Goal: Download file/media: Obtain a digital file from the website

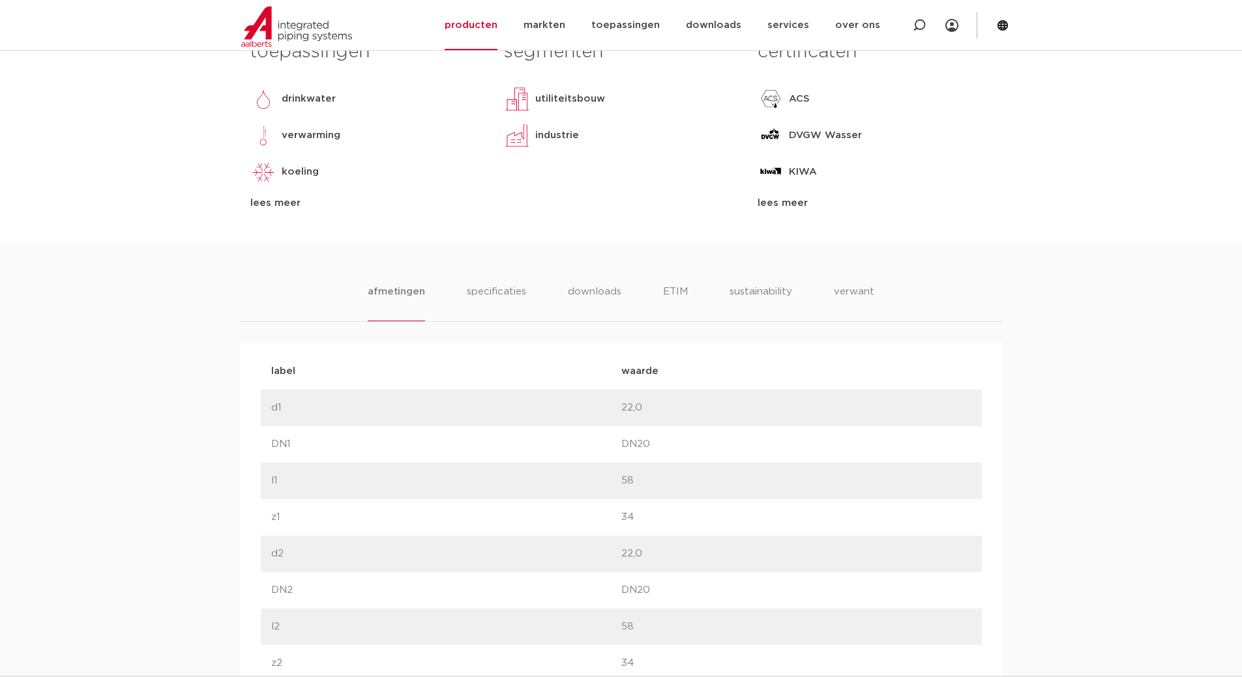
scroll to position [717, 0]
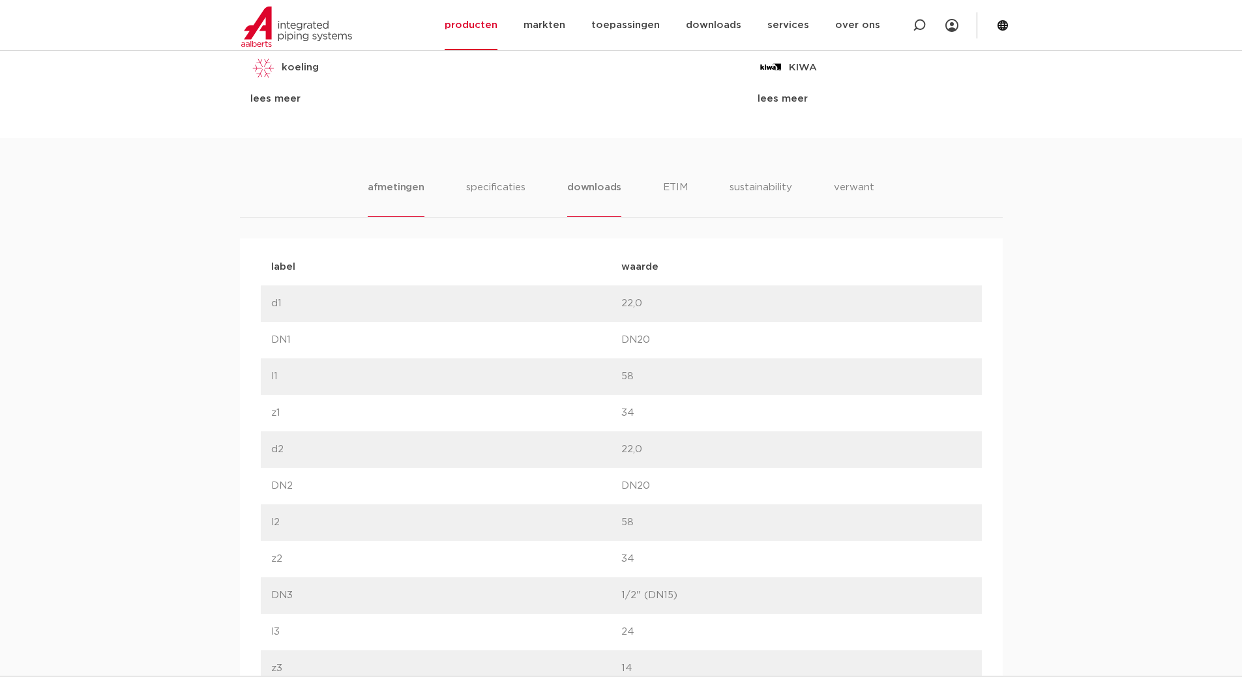
click at [580, 184] on li "downloads" at bounding box center [594, 198] width 54 height 37
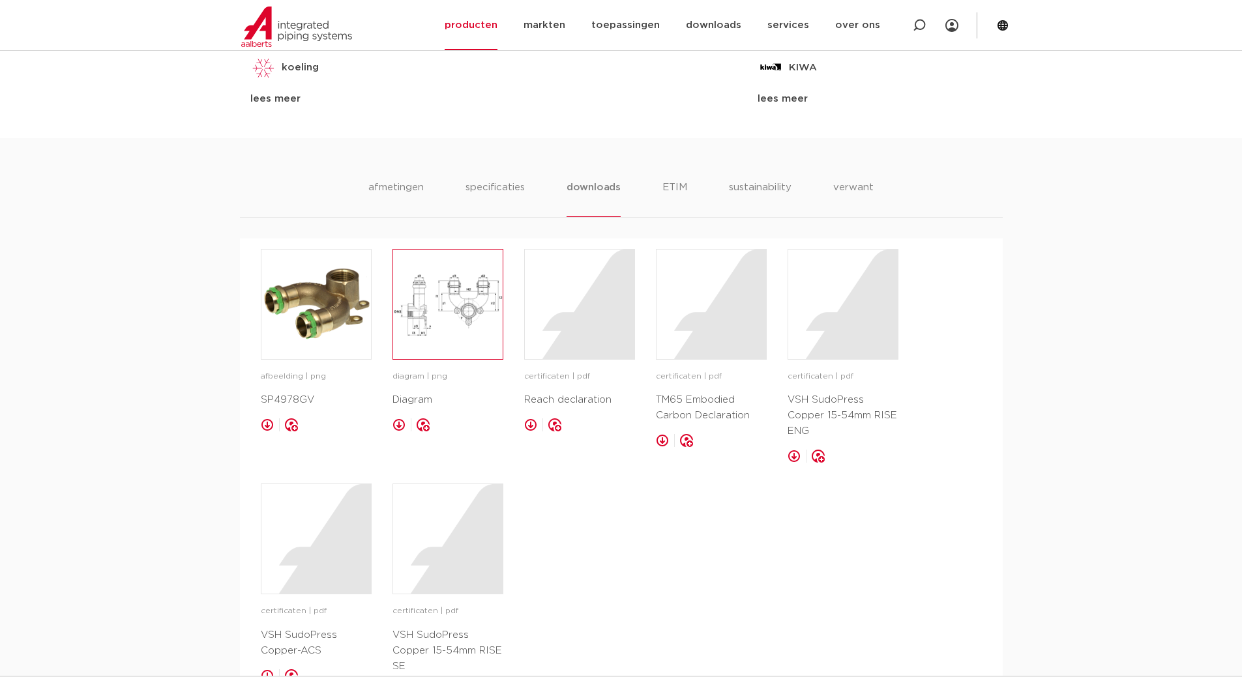
click at [465, 291] on img at bounding box center [448, 305] width 110 height 110
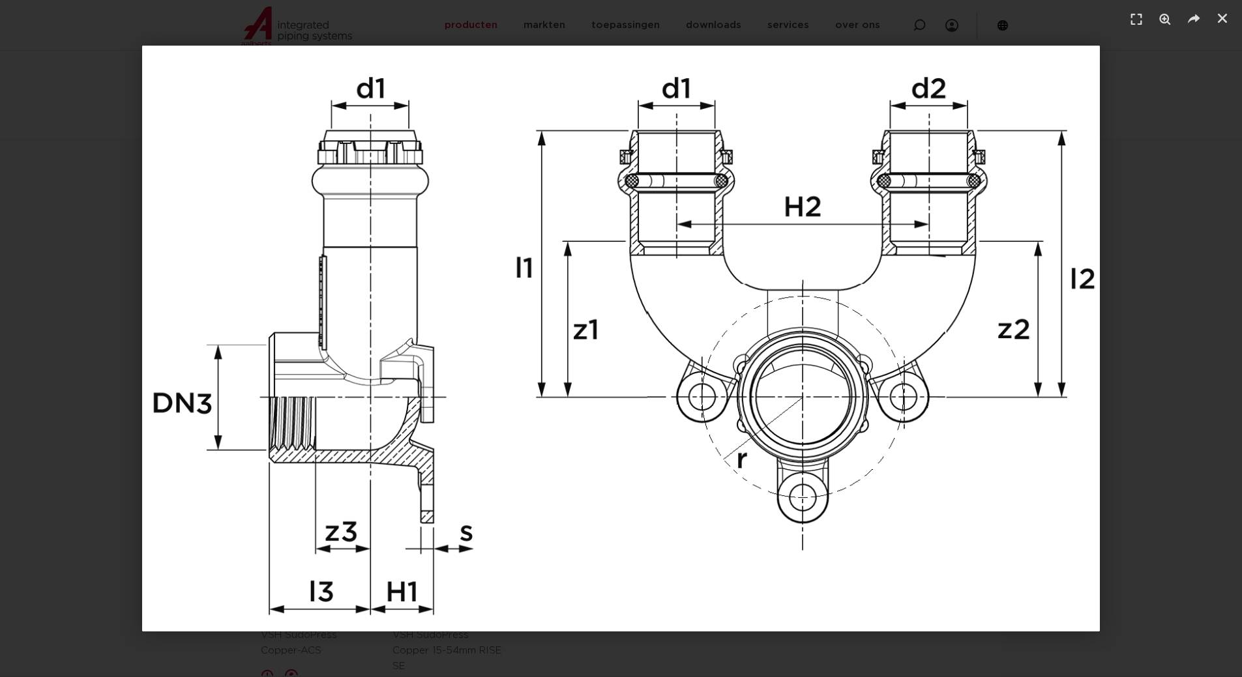
click at [1132, 372] on div "1 / 1" at bounding box center [621, 339] width 1151 height 586
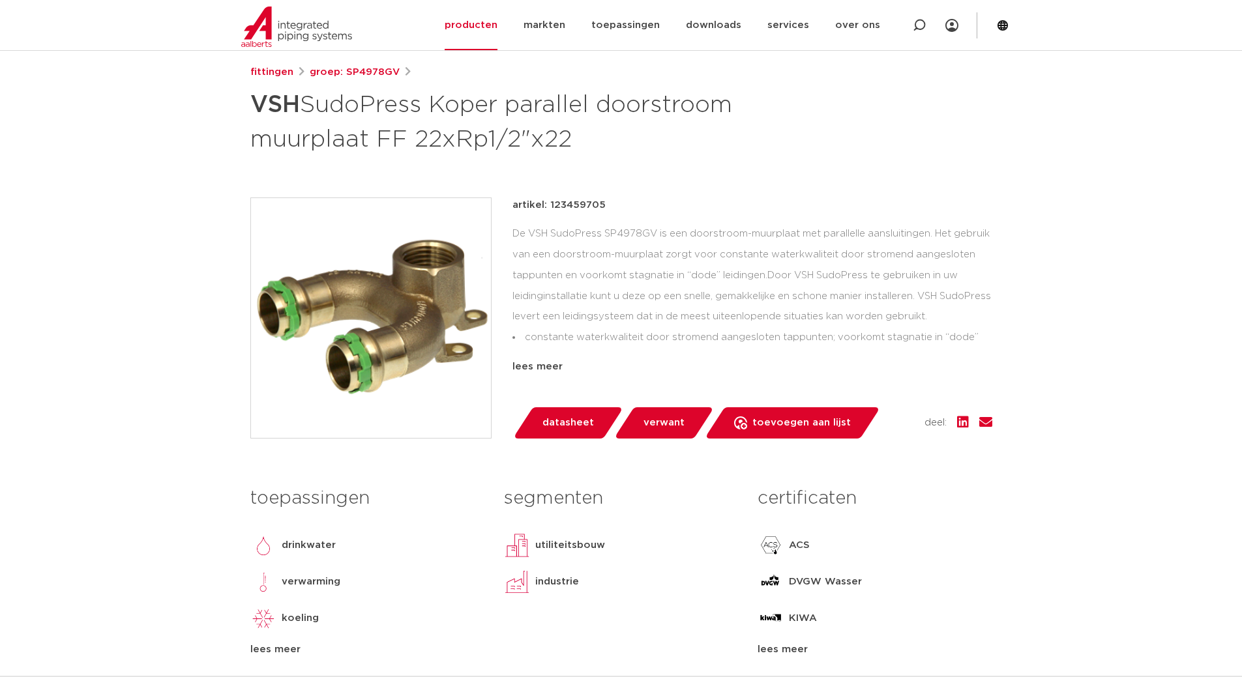
scroll to position [130, 0]
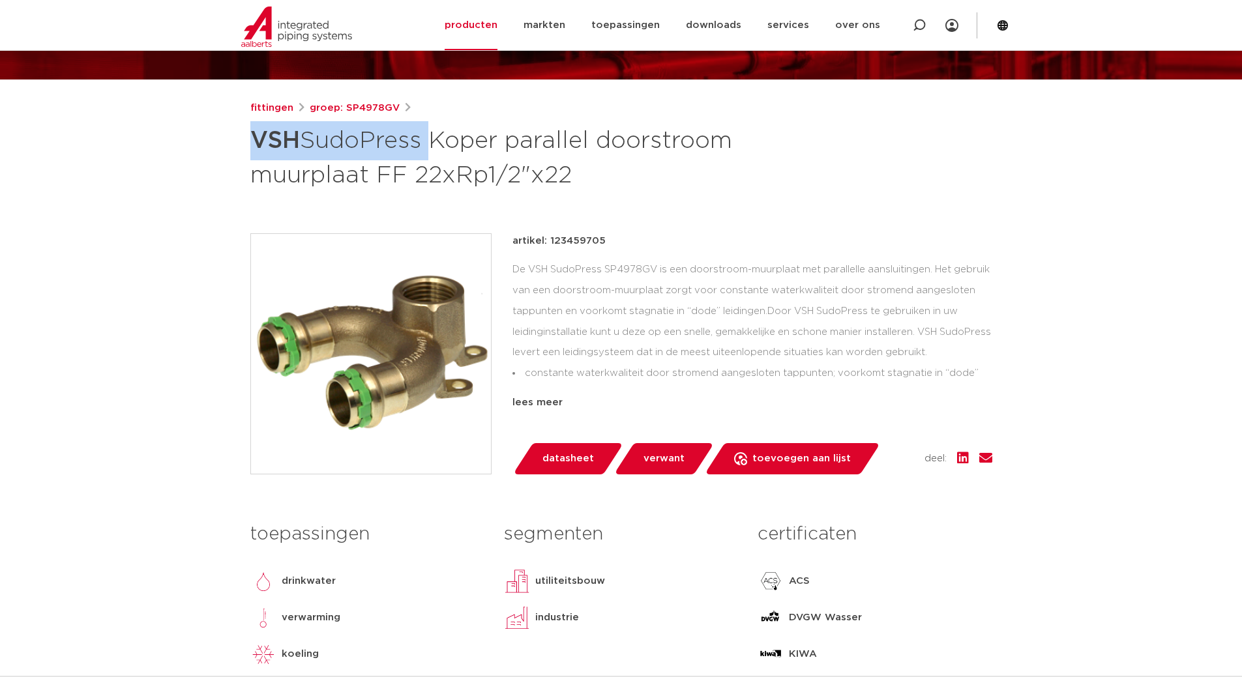
drag, startPoint x: 247, startPoint y: 146, endPoint x: 426, endPoint y: 143, distance: 179.3
click at [426, 143] on div "fittingen groep: SP4978GV VSH SudoPress Koper parallel doorstroom muurplaat FF …" at bounding box center [621, 412] width 763 height 624
copy h1 "VSH SudoPress"
click at [624, 242] on div "artikel: 123459705" at bounding box center [752, 241] width 480 height 16
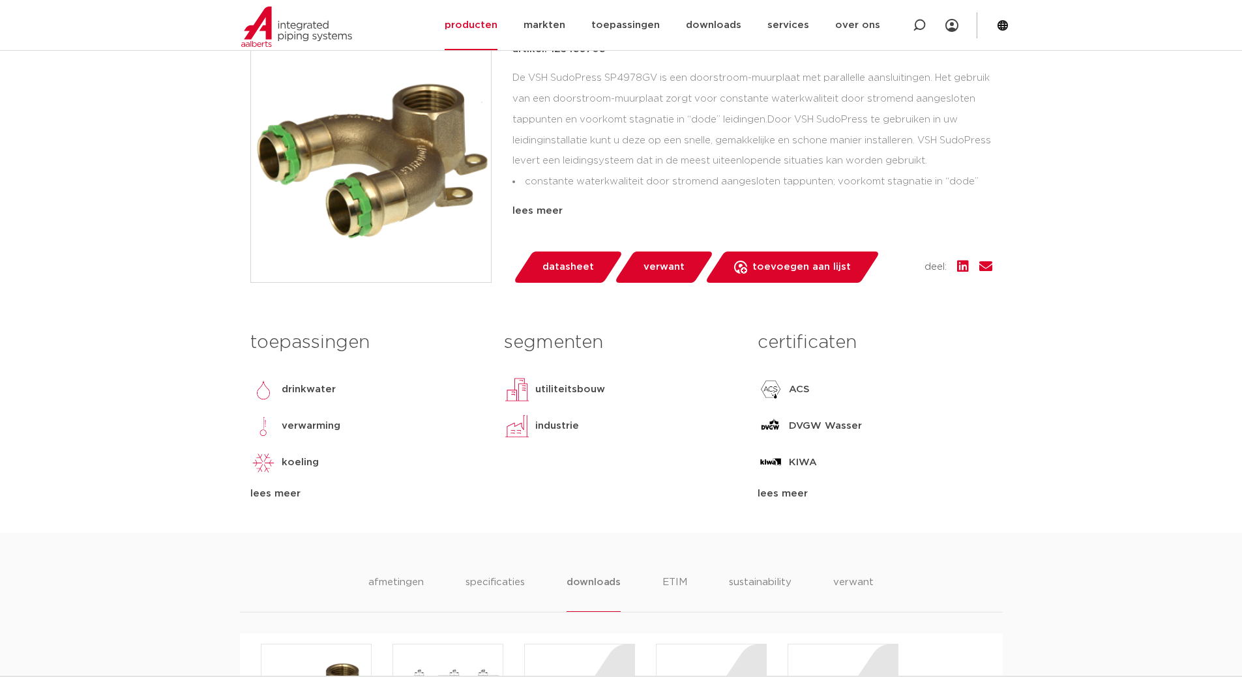
scroll to position [326, 0]
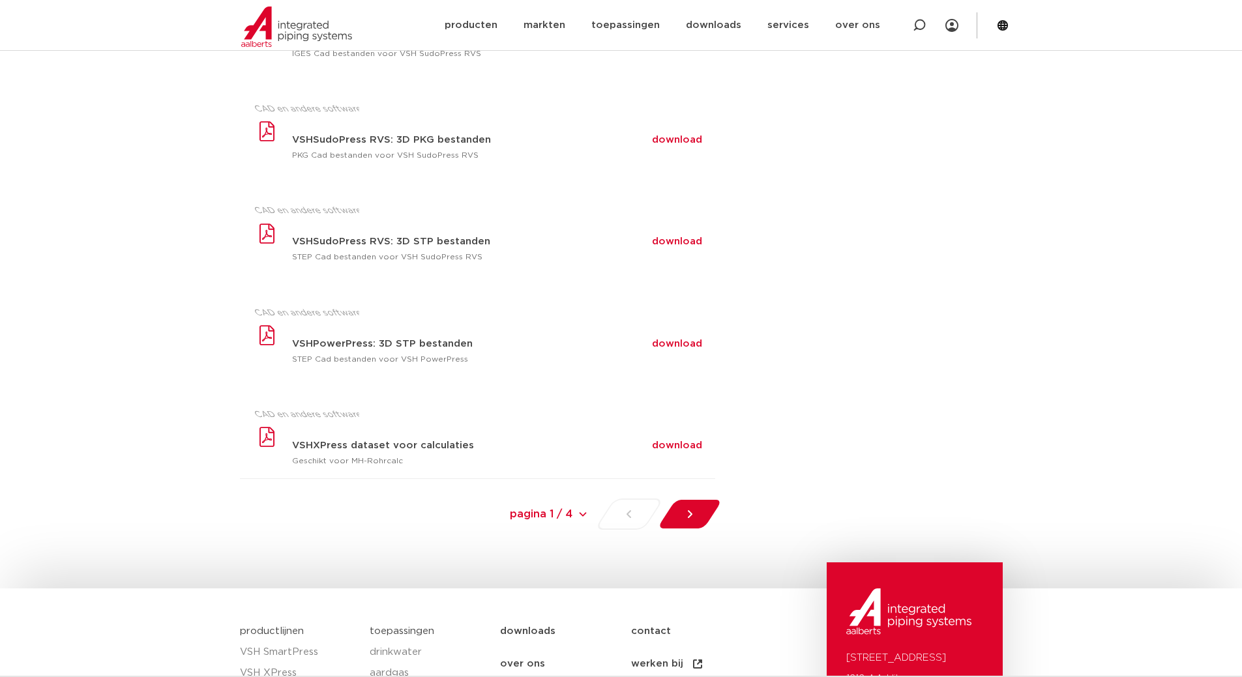
scroll to position [782, 0]
click at [702, 518] on div at bounding box center [689, 513] width 71 height 31
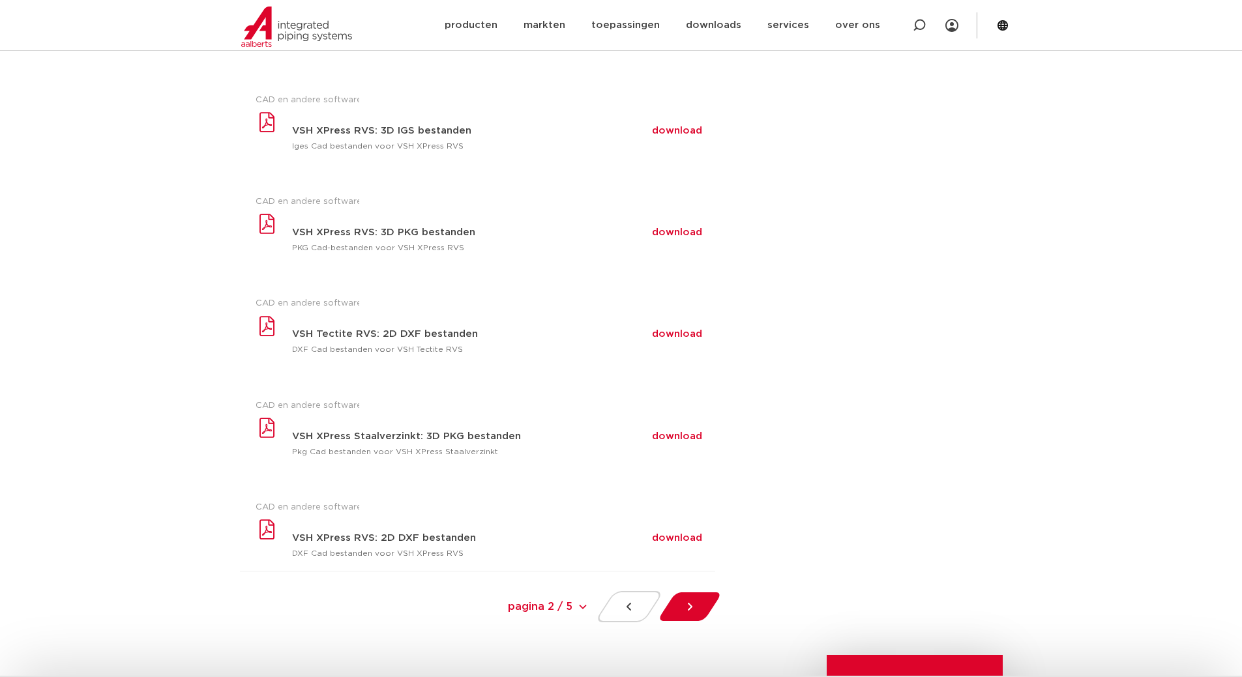
scroll to position [717, 0]
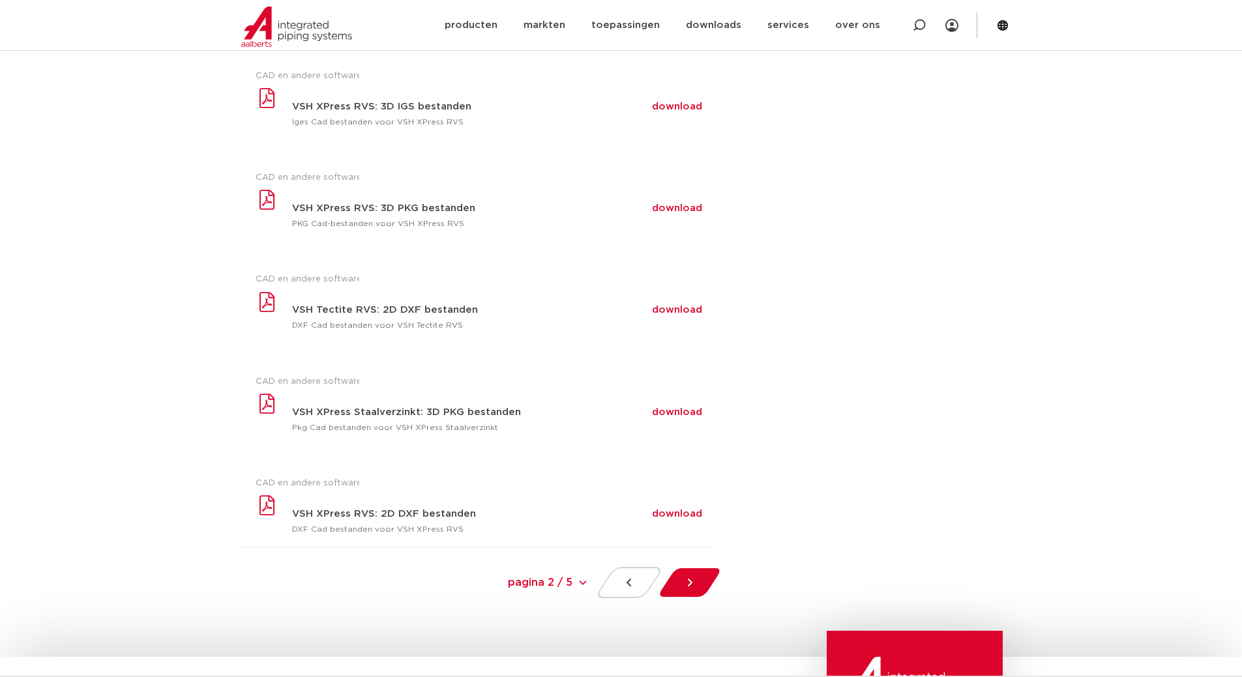
click at [708, 589] on div at bounding box center [689, 582] width 71 height 31
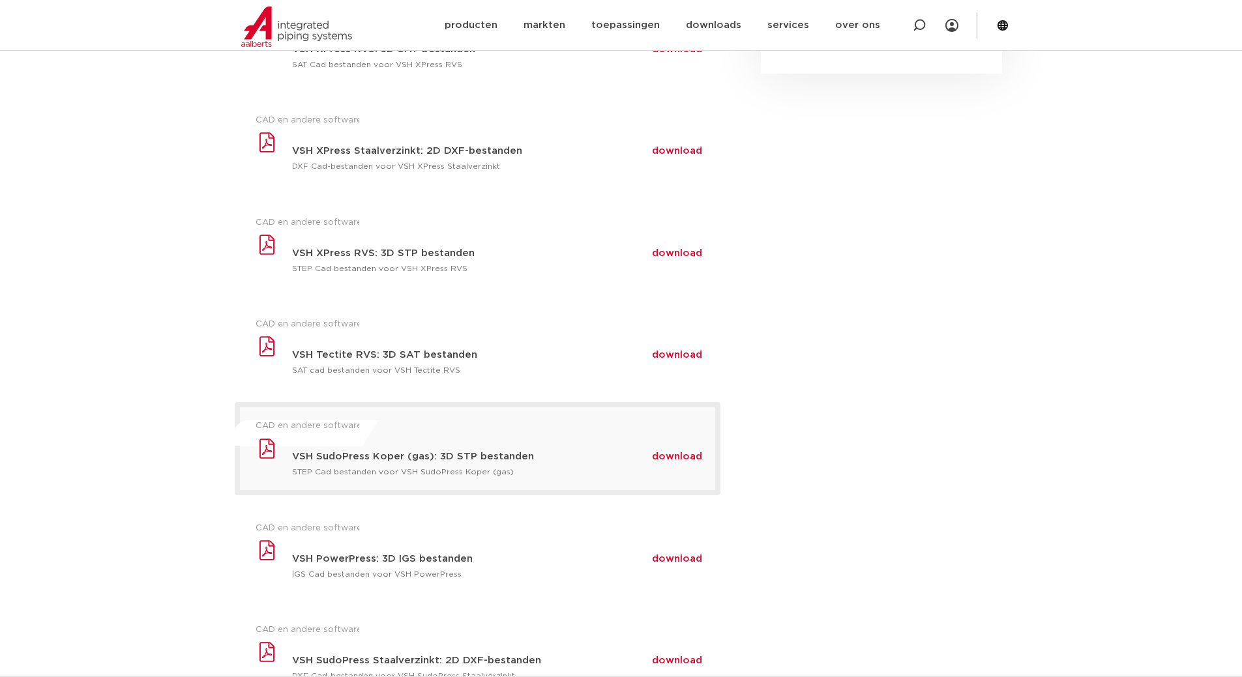
scroll to position [652, 0]
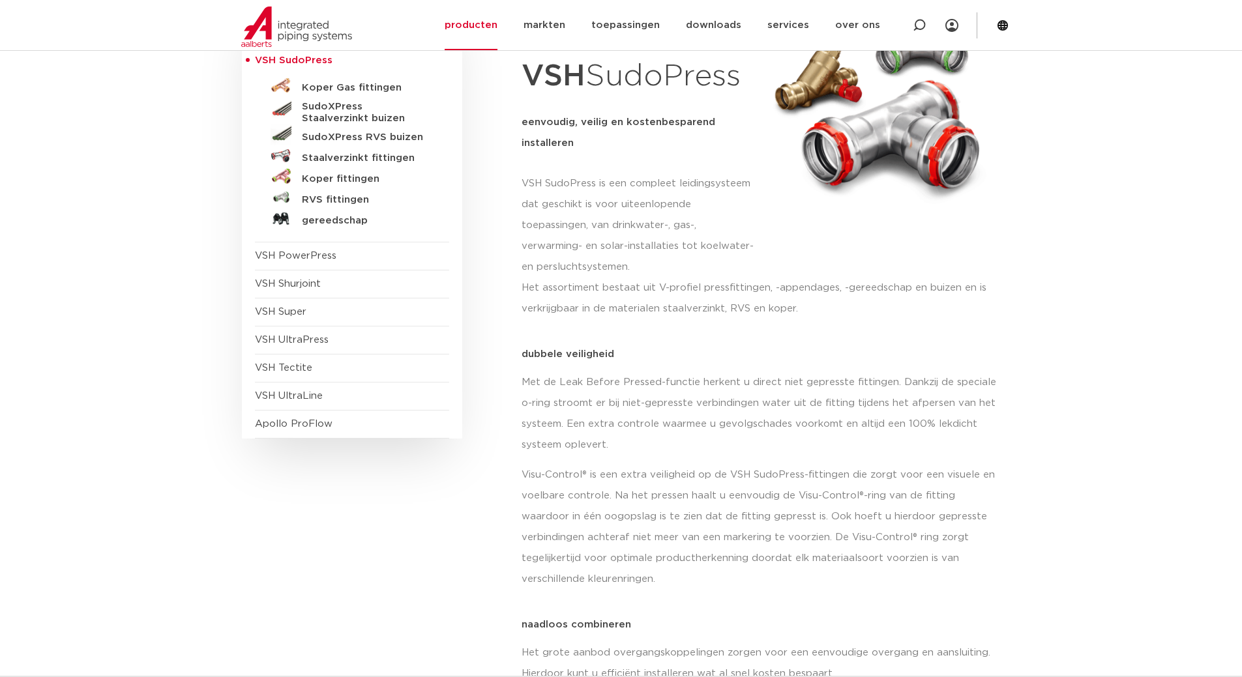
scroll to position [65, 0]
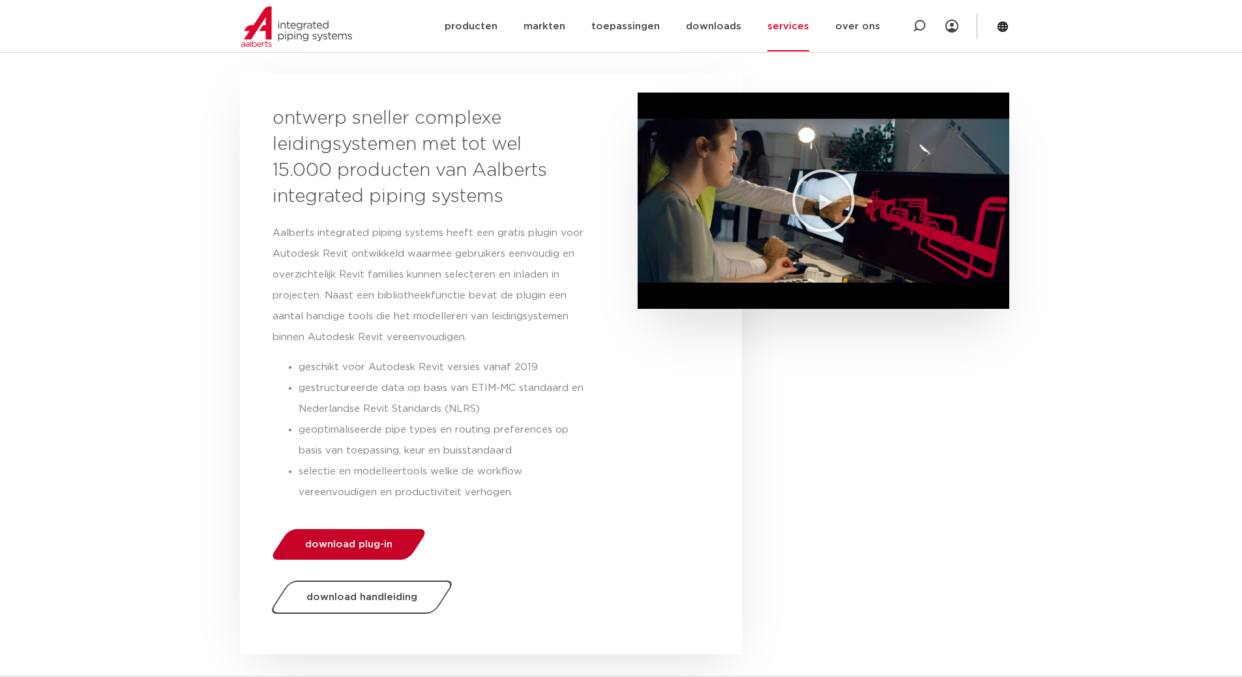
click at [357, 554] on link "download plug-in" at bounding box center [349, 544] width 160 height 31
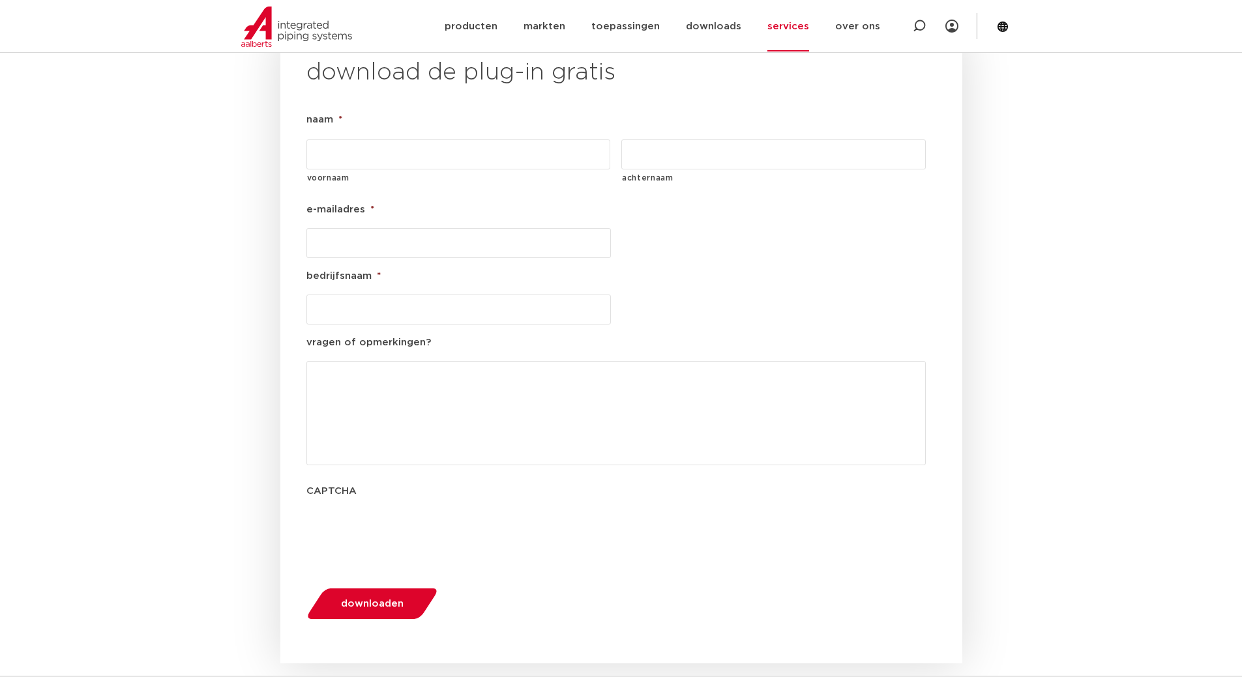
scroll to position [1358, 0]
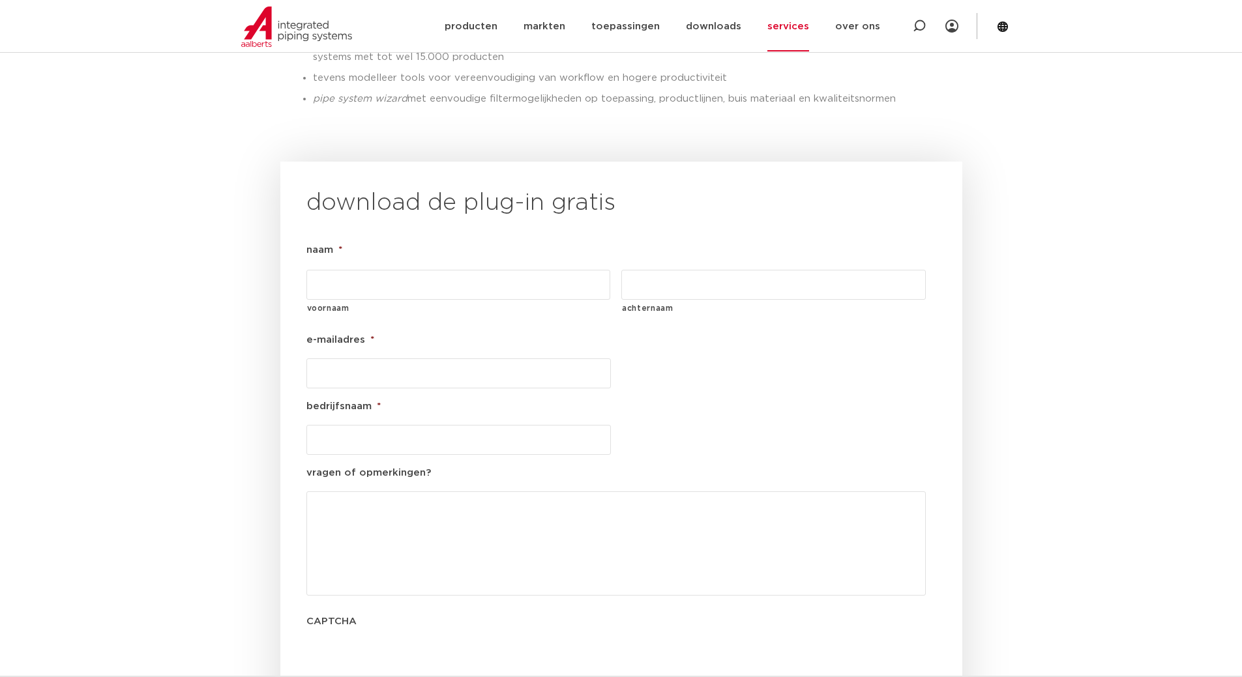
click at [421, 301] on label "voornaam" at bounding box center [459, 309] width 304 height 16
click at [421, 272] on input "voornaam" at bounding box center [458, 285] width 304 height 30
type input "[PERSON_NAME]"
type input "<"
type input "Meijer"
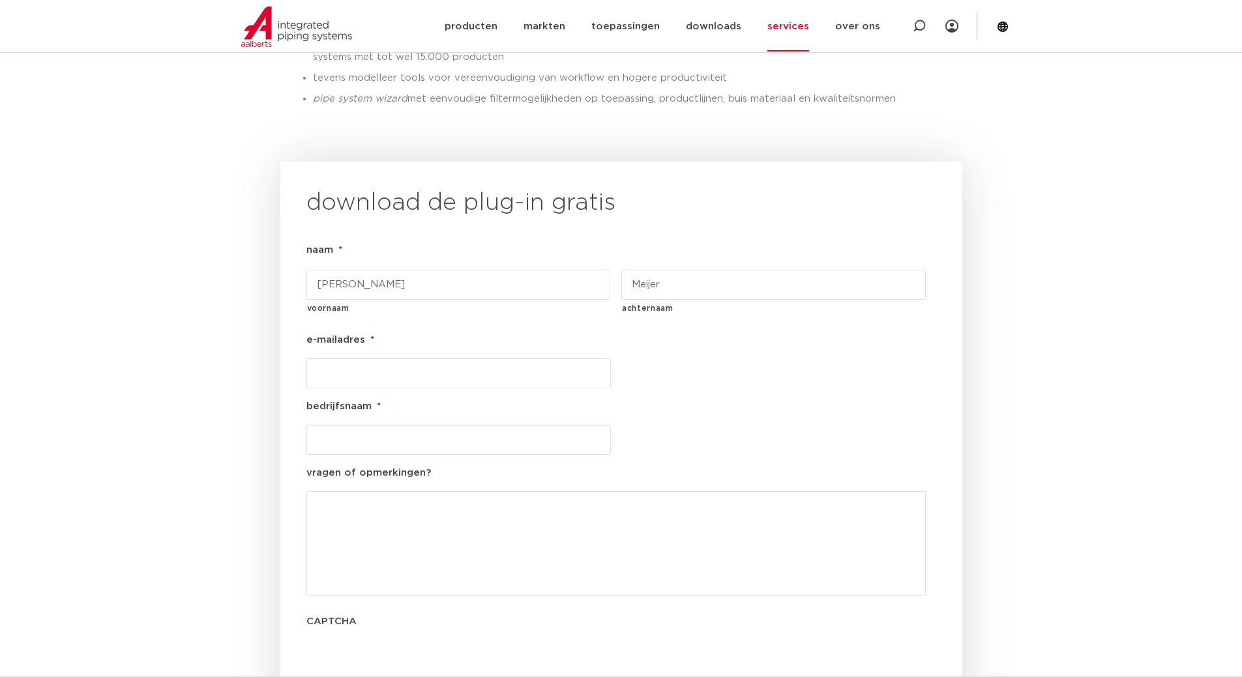
click at [334, 359] on input "e-mailadres *" at bounding box center [458, 374] width 304 height 30
type input "[PERSON_NAME][EMAIL_ADDRESS][DOMAIN_NAME]"
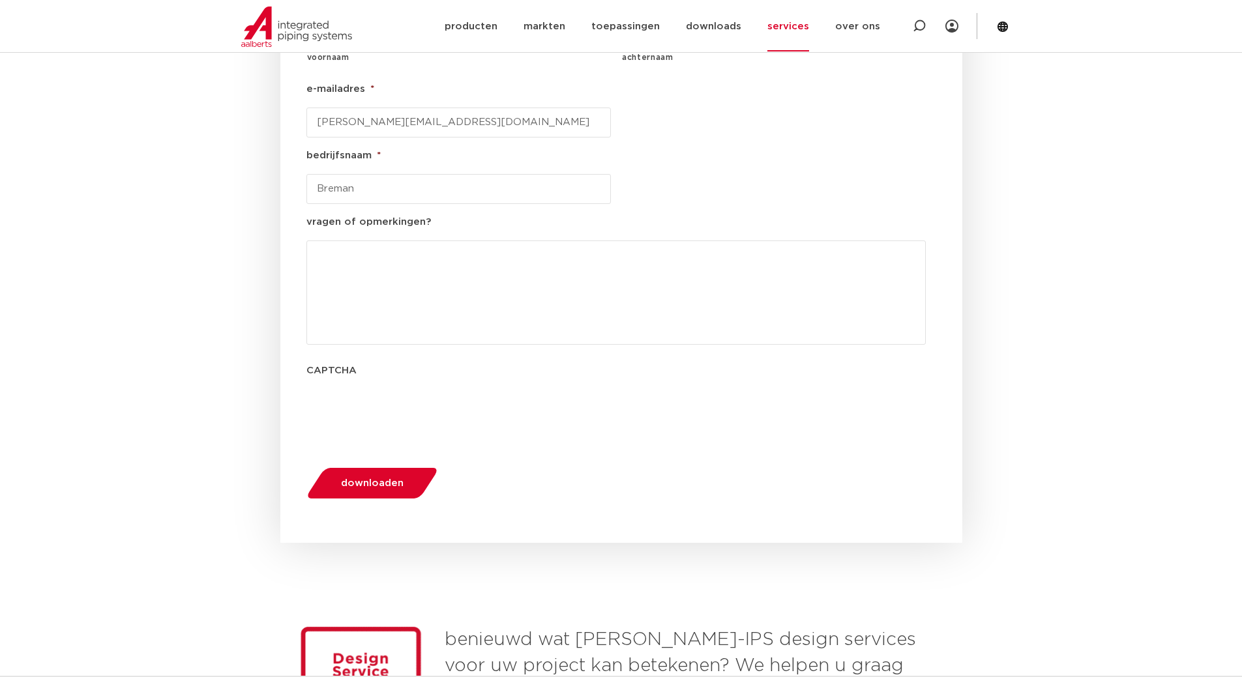
scroll to position [1619, 0]
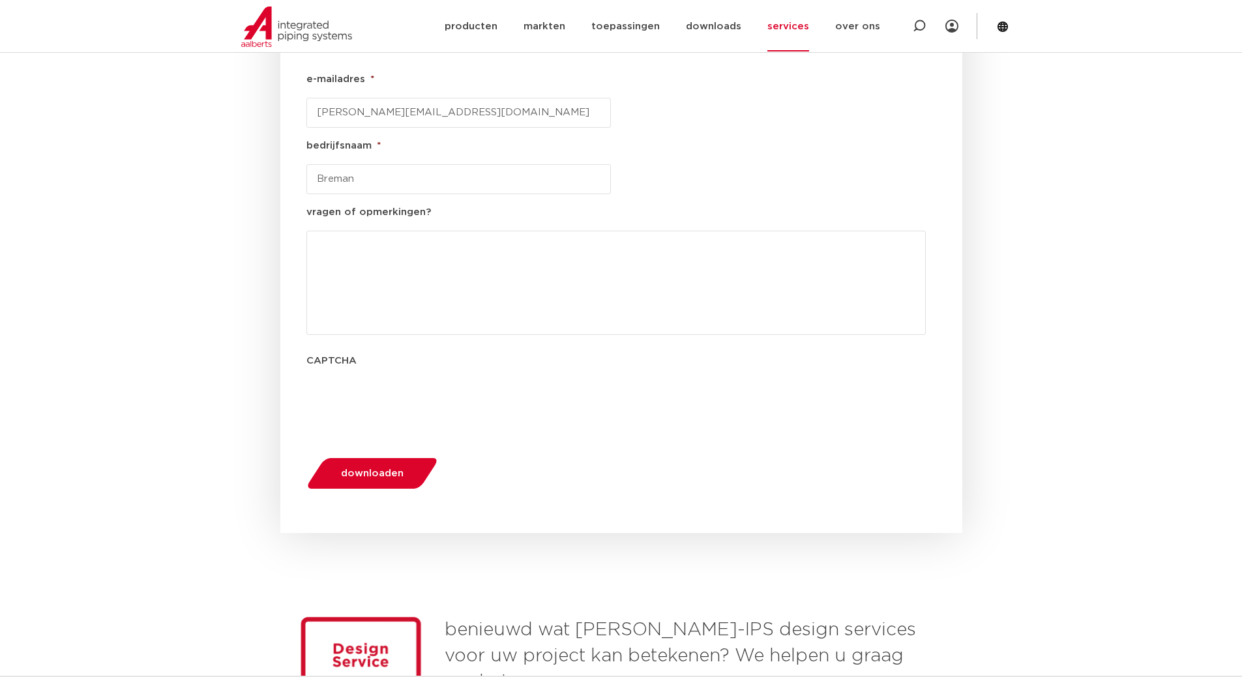
type input "Breman"
click at [361, 457] on button "downloaden" at bounding box center [372, 473] width 140 height 33
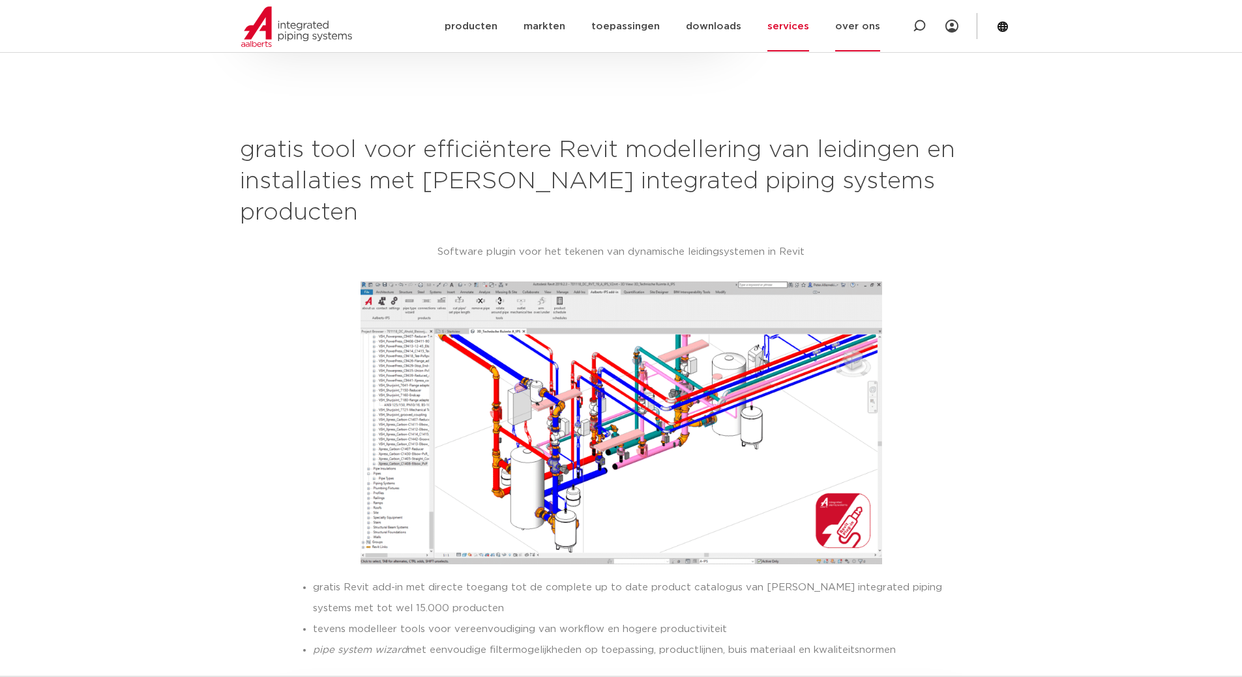
scroll to position [809, 0]
